Goal: Information Seeking & Learning: Learn about a topic

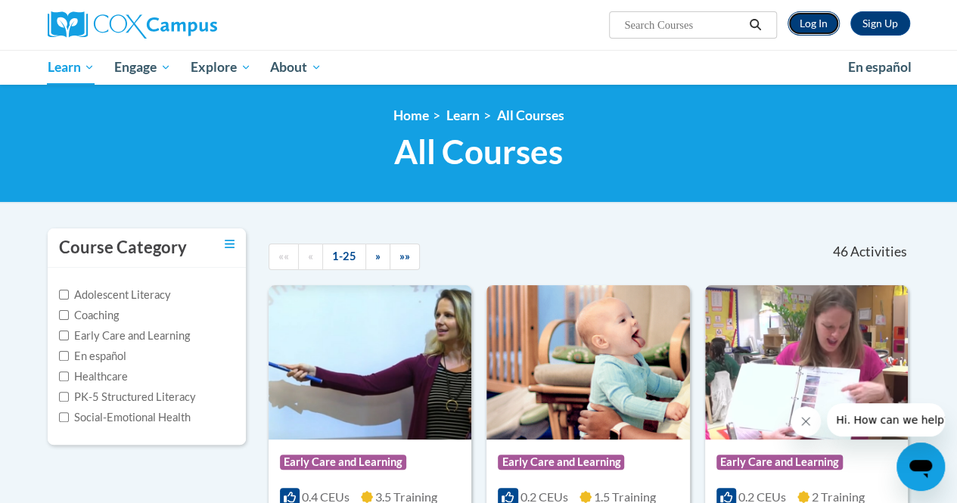
click at [814, 22] on link "Log In" at bounding box center [813, 23] width 52 height 24
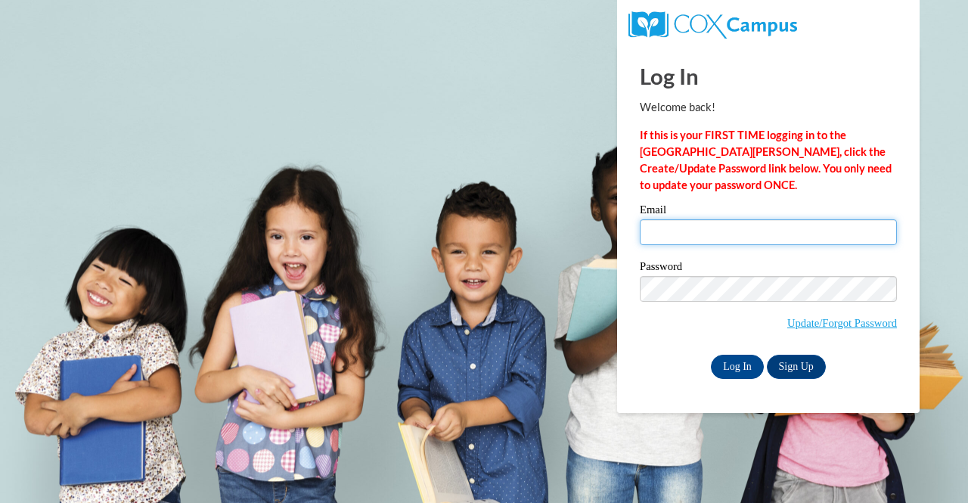
click at [697, 243] on input "Email" at bounding box center [768, 232] width 257 height 26
type input "ymarque1@my.westga.edu"
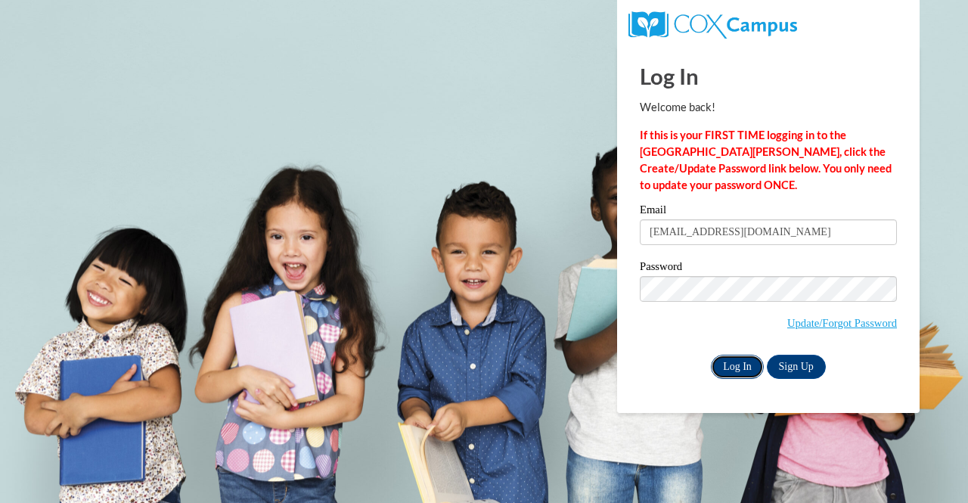
click at [743, 365] on input "Log In" at bounding box center [737, 367] width 53 height 24
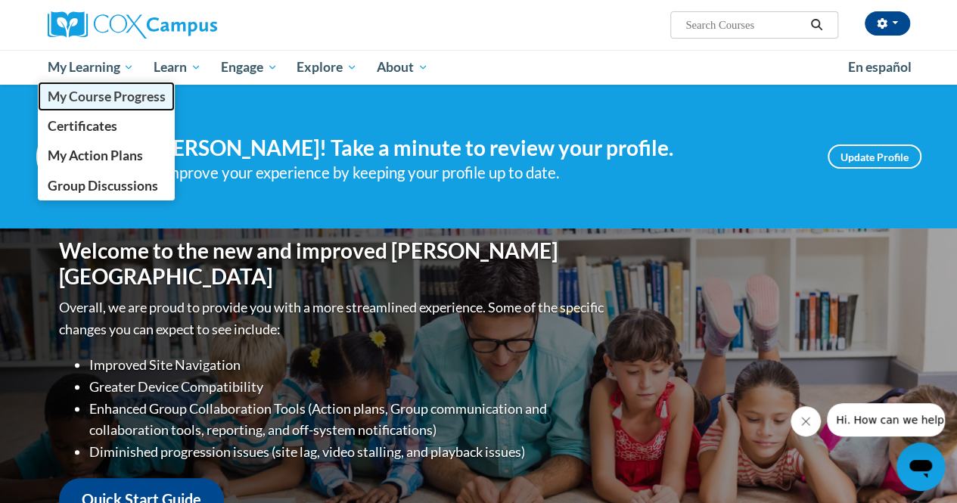
click at [107, 90] on span "My Course Progress" at bounding box center [106, 96] width 118 height 16
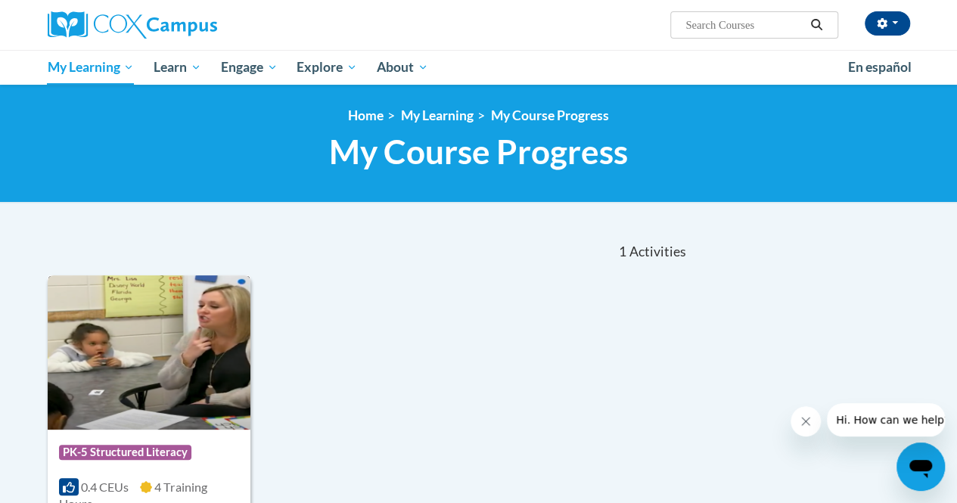
click at [112, 377] on img at bounding box center [149, 352] width 203 height 154
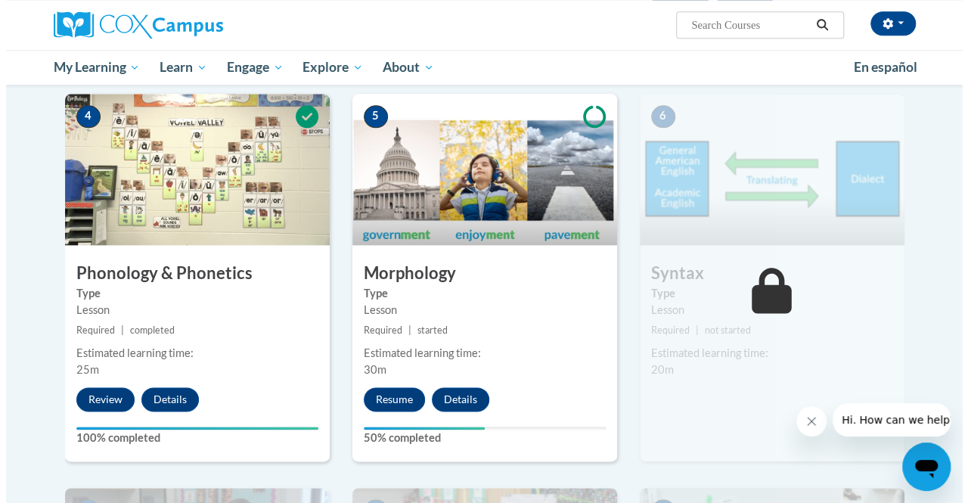
scroll to position [782, 0]
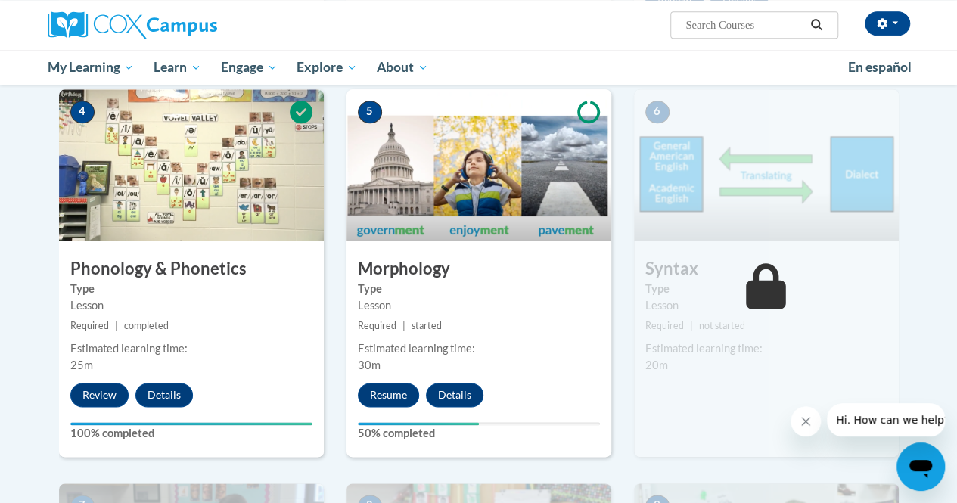
click at [138, 169] on img at bounding box center [191, 164] width 265 height 151
click at [94, 385] on button "Review" at bounding box center [99, 395] width 58 height 24
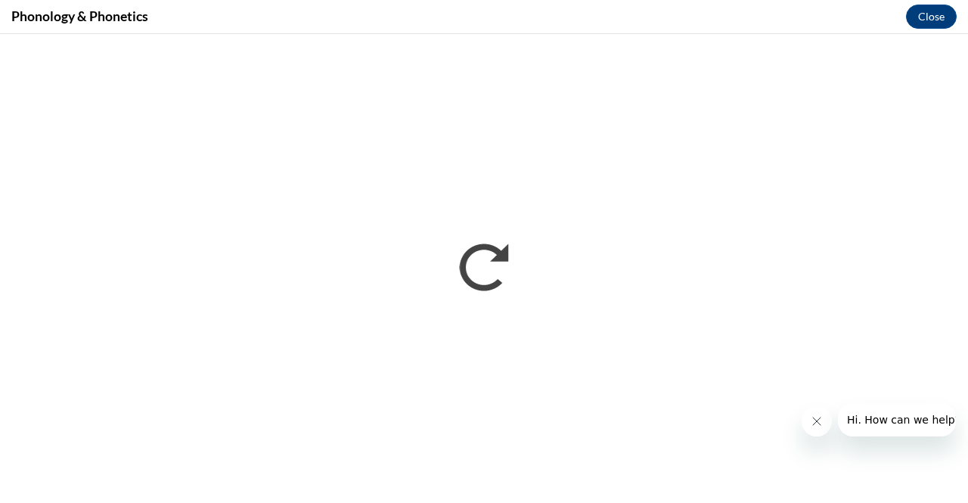
scroll to position [0, 0]
